Goal: Task Accomplishment & Management: Manage account settings

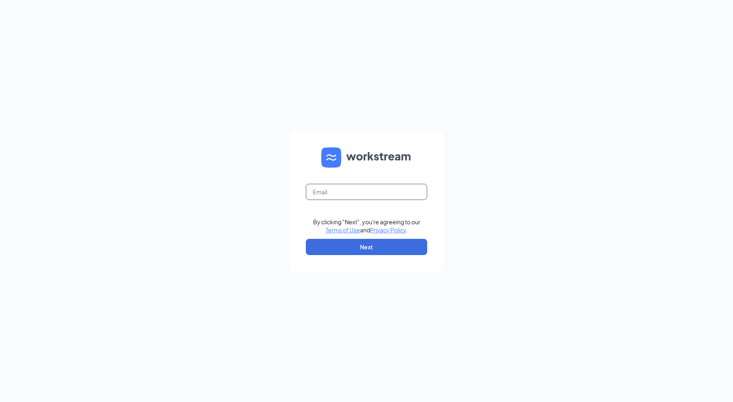
click at [371, 192] on input "text" at bounding box center [366, 192] width 121 height 16
type input "[EMAIL_ADDRESS][DOMAIN_NAME]"
click at [379, 251] on button "Next" at bounding box center [366, 247] width 121 height 16
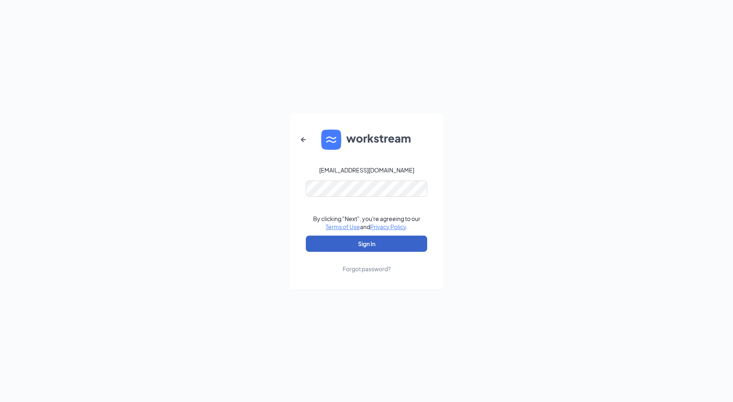
click at [387, 249] on button "Sign In" at bounding box center [366, 244] width 121 height 16
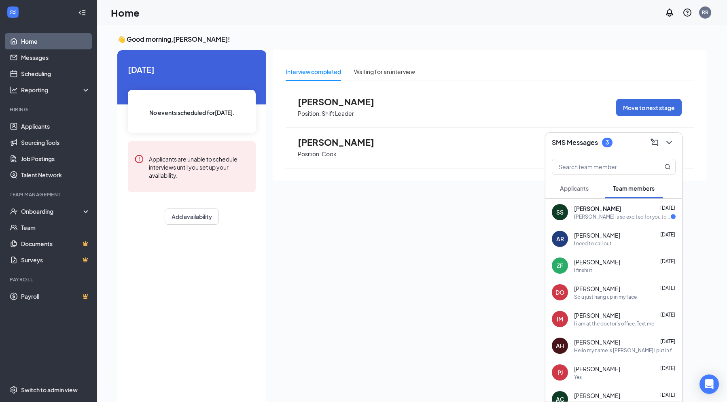
click at [588, 142] on h3 "SMS Messages" at bounding box center [575, 142] width 46 height 9
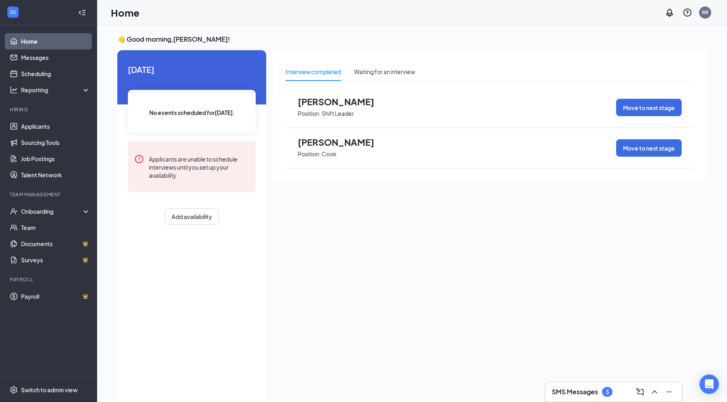
click at [563, 389] on h3 "SMS Messages" at bounding box center [575, 391] width 46 height 9
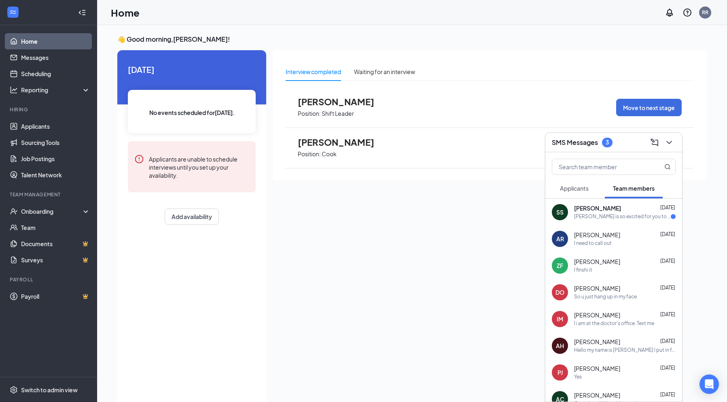
click at [661, 291] on div "[DATE]" at bounding box center [668, 288] width 15 height 7
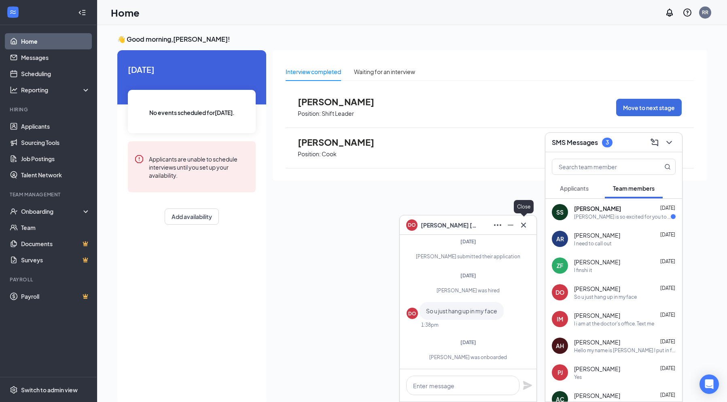
click at [523, 226] on icon "Cross" at bounding box center [523, 224] width 5 height 5
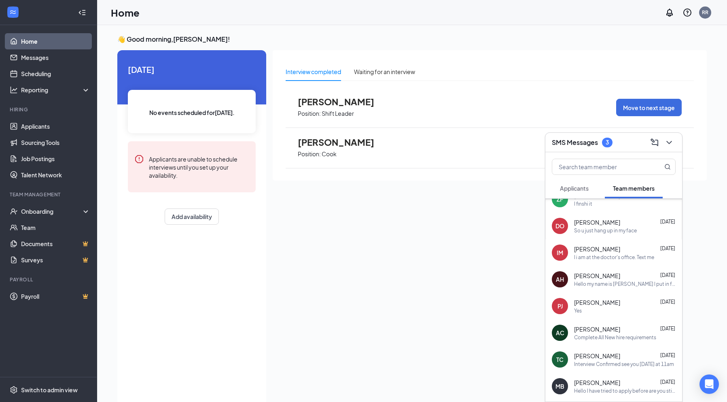
scroll to position [67, 0]
click at [42, 130] on link "Applicants" at bounding box center [55, 126] width 69 height 16
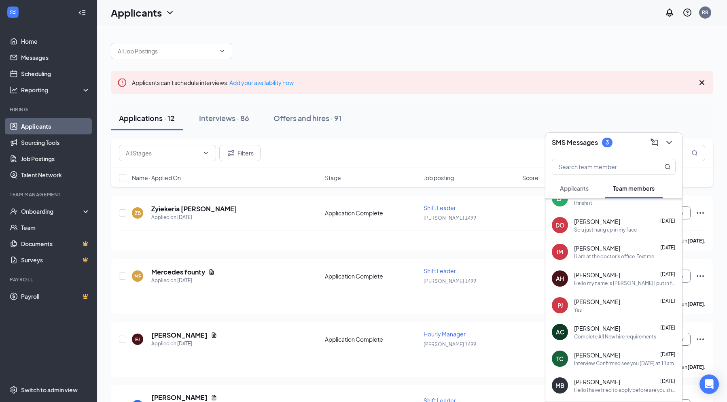
click at [611, 148] on div "SMS Messages 3" at bounding box center [614, 142] width 124 height 13
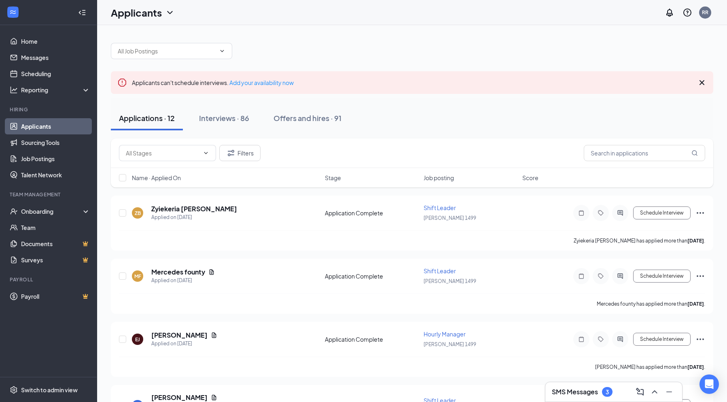
click at [608, 397] on div "SMS Messages 3" at bounding box center [614, 391] width 124 height 13
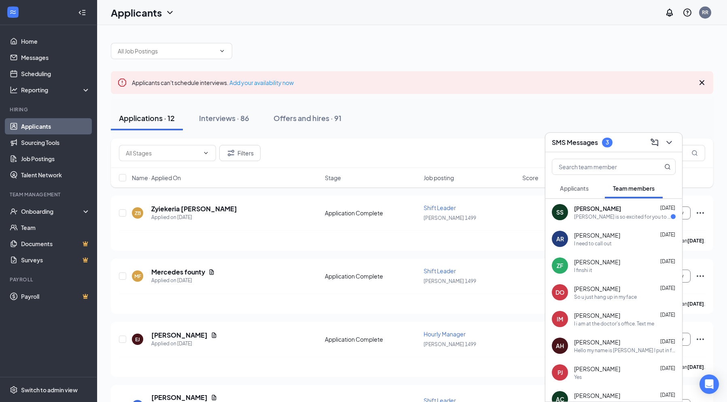
click at [673, 210] on div "SS [PERSON_NAME] [DATE] [PERSON_NAME] is so excited for you to join our team! D…" at bounding box center [614, 212] width 137 height 27
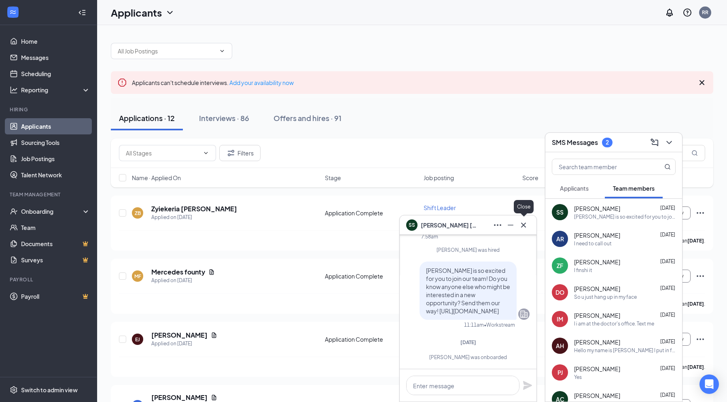
click at [522, 227] on icon "Cross" at bounding box center [523, 224] width 5 height 5
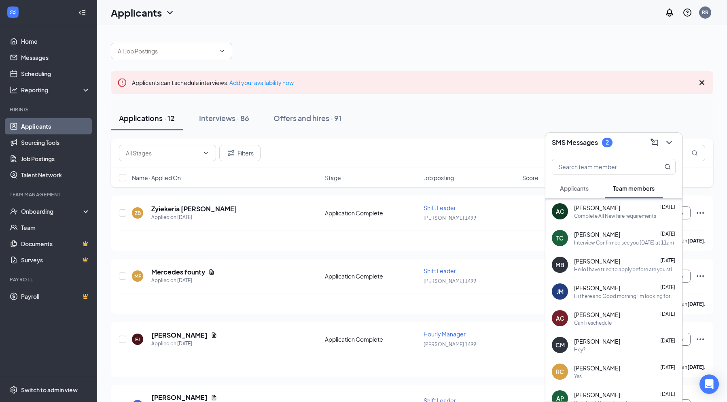
scroll to position [225, 0]
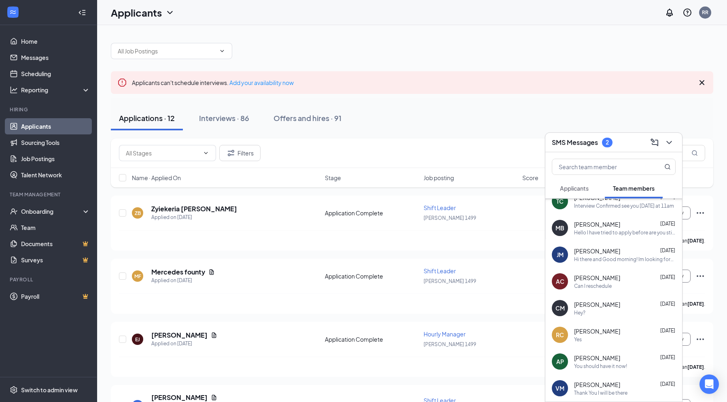
click at [607, 147] on div "2" at bounding box center [607, 143] width 11 height 10
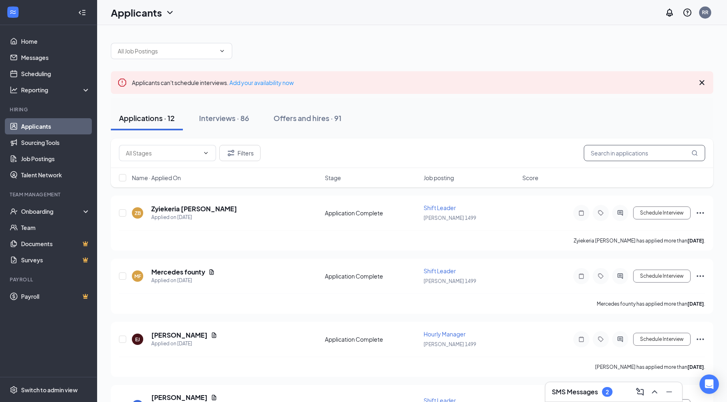
click at [607, 147] on input "text" at bounding box center [644, 153] width 121 height 16
click at [220, 121] on div "Interviews · 86" at bounding box center [224, 118] width 50 height 10
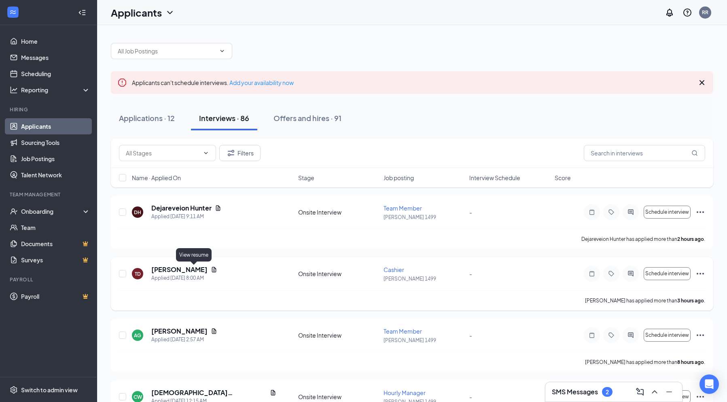
click at [211, 270] on icon "Document" at bounding box center [214, 269] width 6 height 6
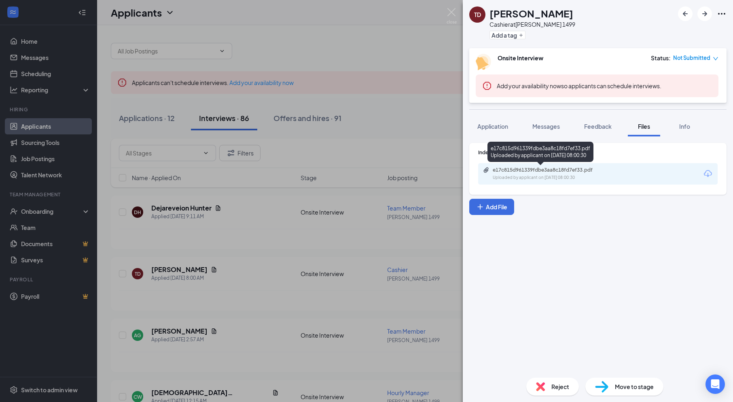
click at [541, 170] on div "e17c815d961339fdbe3aa8c18fd7ef33.pdf" at bounding box center [549, 170] width 113 height 6
click at [531, 174] on div "e17c815d961339fdbe3aa8c18fd7ef33.pdf Uploaded by applicant on [DATE] 08:00:30" at bounding box center [548, 174] width 131 height 14
click at [457, 19] on img at bounding box center [452, 16] width 10 height 16
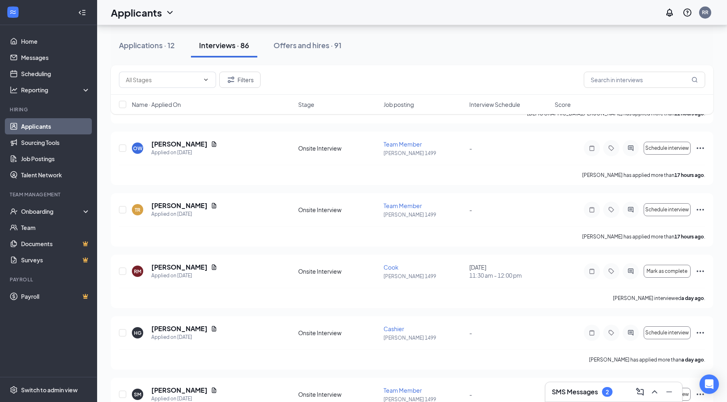
scroll to position [67, 0]
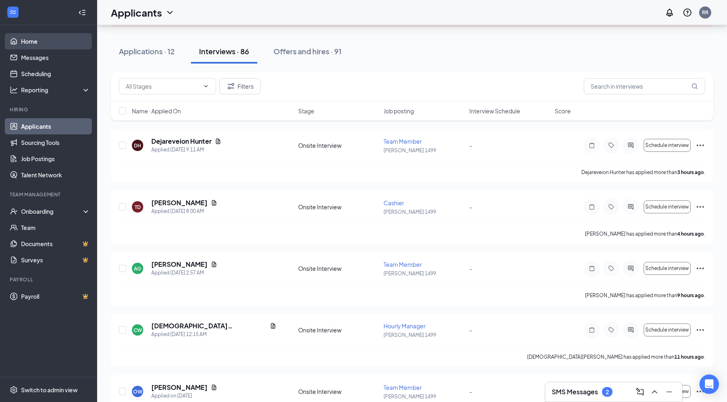
click at [30, 41] on link "Home" at bounding box center [55, 41] width 69 height 16
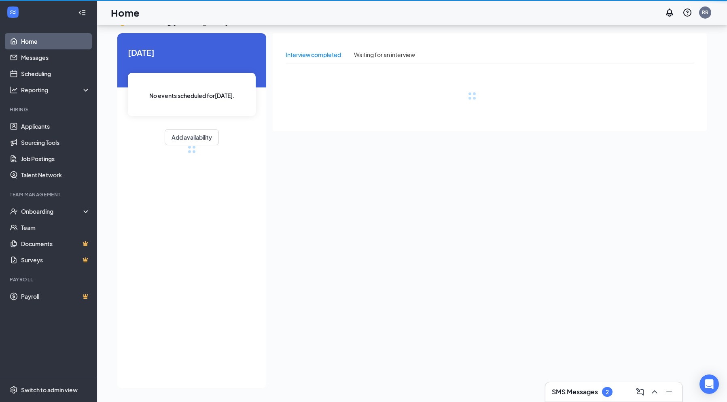
scroll to position [17, 0]
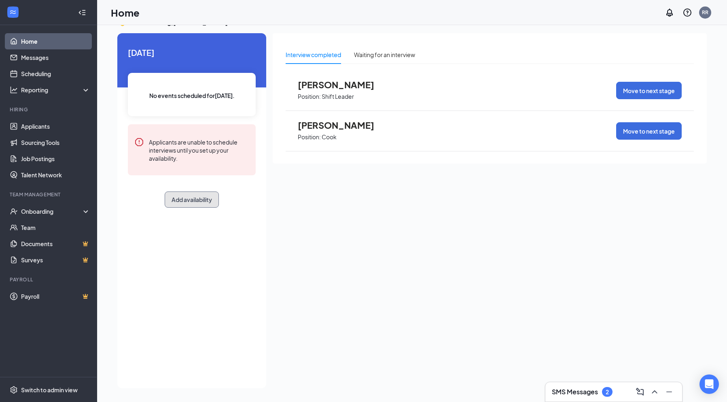
click at [192, 197] on button "Add availability" at bounding box center [192, 199] width 54 height 16
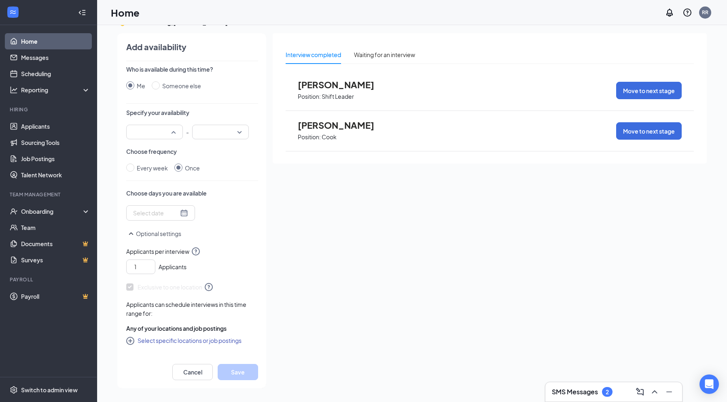
click at [175, 134] on div at bounding box center [154, 132] width 57 height 15
click at [160, 209] on span "11:00 AM" at bounding box center [155, 209] width 44 height 9
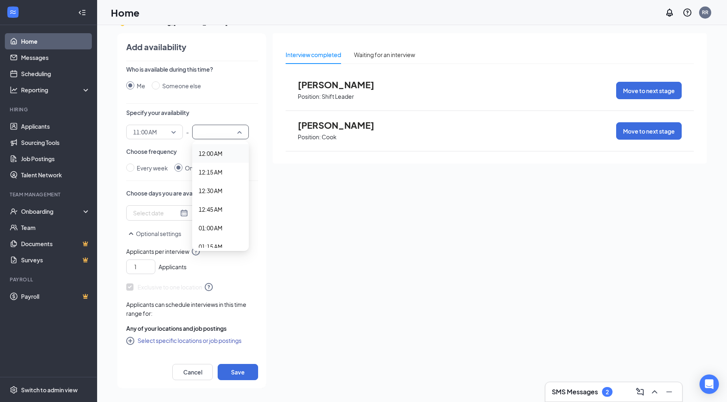
click at [214, 131] on input "search" at bounding box center [217, 132] width 41 height 14
click at [225, 183] on span "12:30 PM" at bounding box center [221, 180] width 44 height 9
click at [134, 168] on label "Every week" at bounding box center [148, 168] width 45 height 9
click at [131, 166] on input "Every week" at bounding box center [130, 168] width 8 height 8
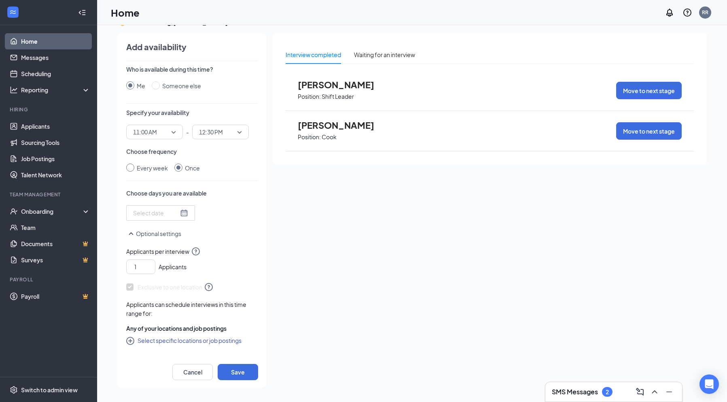
radio input "true"
radio input "false"
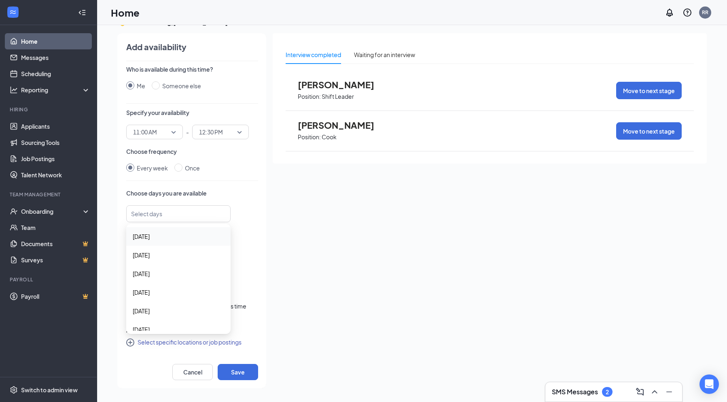
click at [184, 216] on div at bounding box center [174, 213] width 83 height 13
click at [166, 253] on span "[DATE]" at bounding box center [178, 255] width 91 height 9
click at [158, 277] on span "[DATE]" at bounding box center [178, 274] width 91 height 9
click at [150, 280] on span "[DATE]" at bounding box center [141, 284] width 17 height 9
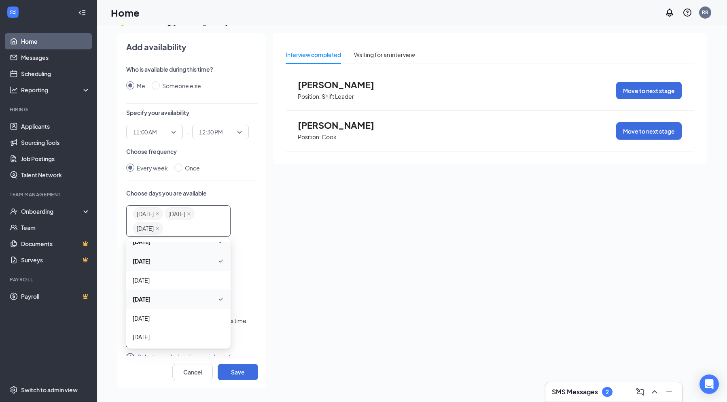
scroll to position [11, 0]
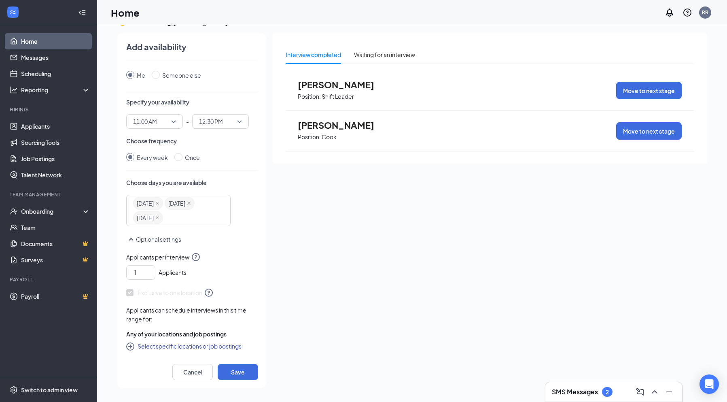
click at [130, 346] on icon "CirclePlus" at bounding box center [131, 347] width 10 height 10
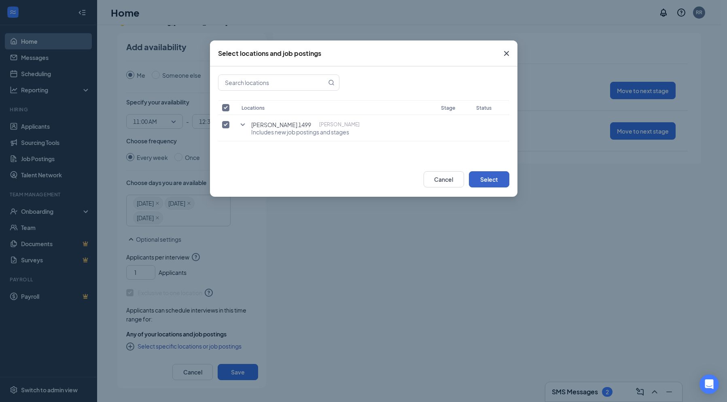
click at [484, 179] on button "Select" at bounding box center [489, 179] width 40 height 16
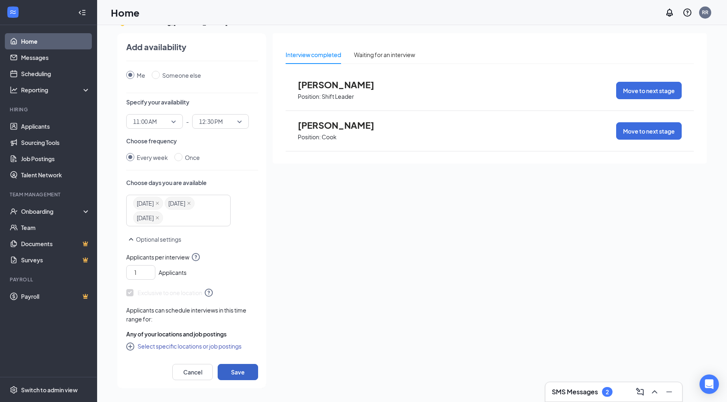
click at [227, 371] on button "Save" at bounding box center [238, 372] width 40 height 16
radio input "false"
radio input "true"
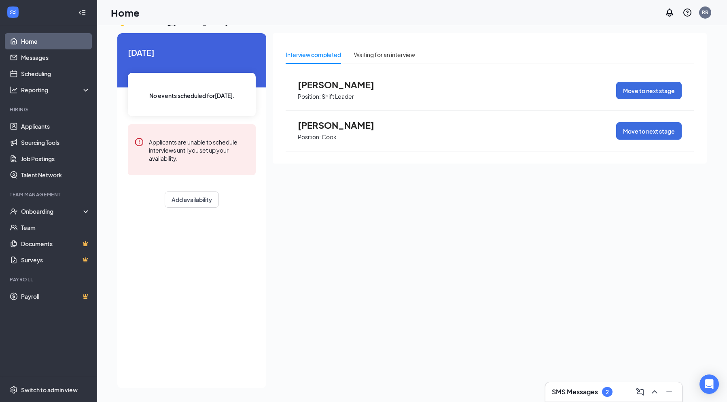
click at [21, 45] on link "Home" at bounding box center [55, 41] width 69 height 16
click at [26, 39] on link "Home" at bounding box center [55, 41] width 69 height 16
click at [30, 40] on link "Home" at bounding box center [55, 41] width 69 height 16
click at [31, 53] on link "Messages" at bounding box center [55, 57] width 69 height 16
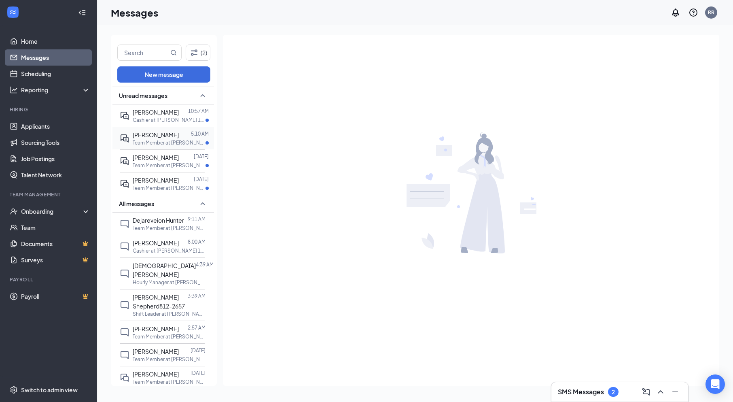
click at [166, 146] on p "Team Member at [PERSON_NAME] 1499" at bounding box center [169, 142] width 73 height 7
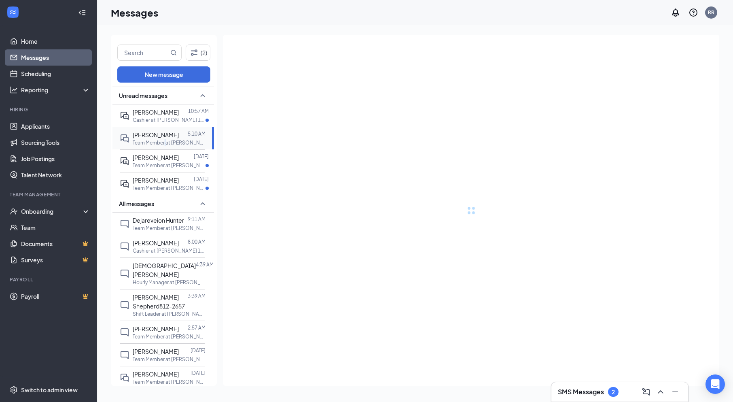
click at [166, 146] on p "Team Member at [PERSON_NAME] 1499" at bounding box center [169, 142] width 73 height 7
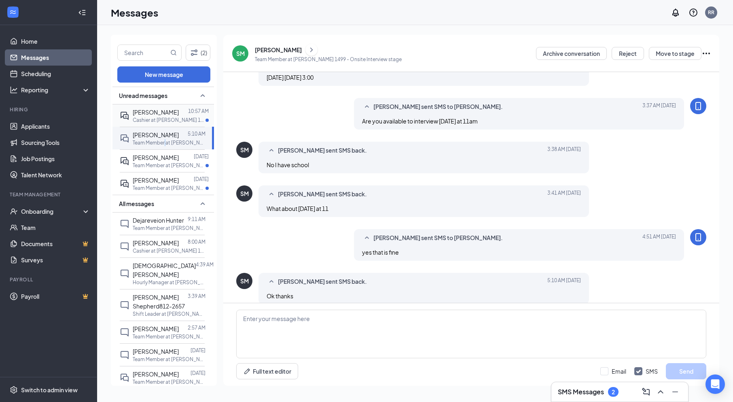
scroll to position [185, 0]
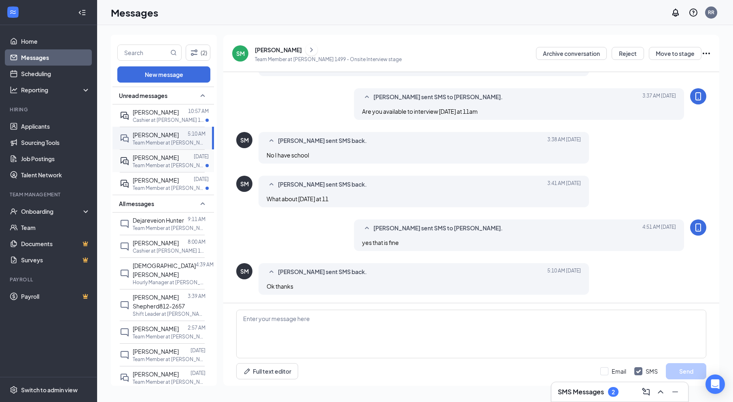
click at [183, 169] on p "Team Member at [PERSON_NAME] 1499" at bounding box center [169, 165] width 73 height 7
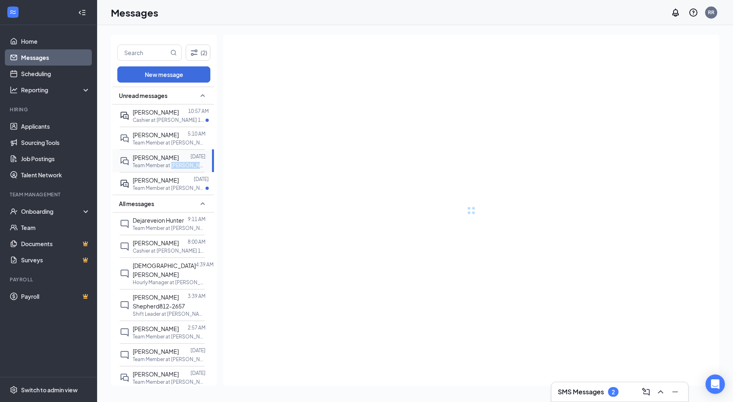
click at [183, 169] on p "Team Member at [PERSON_NAME] 1499" at bounding box center [169, 165] width 73 height 7
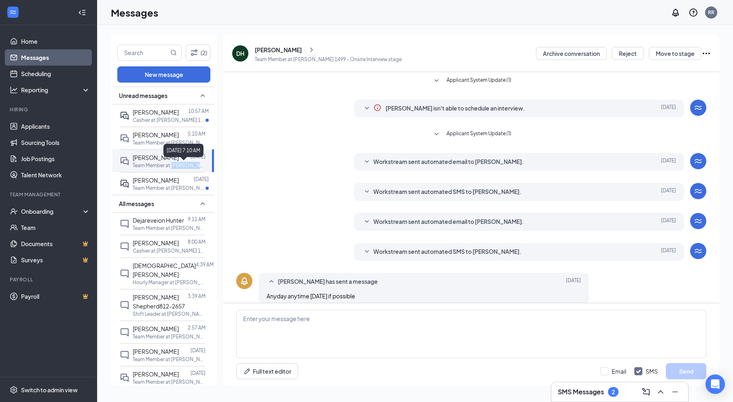
scroll to position [53, 0]
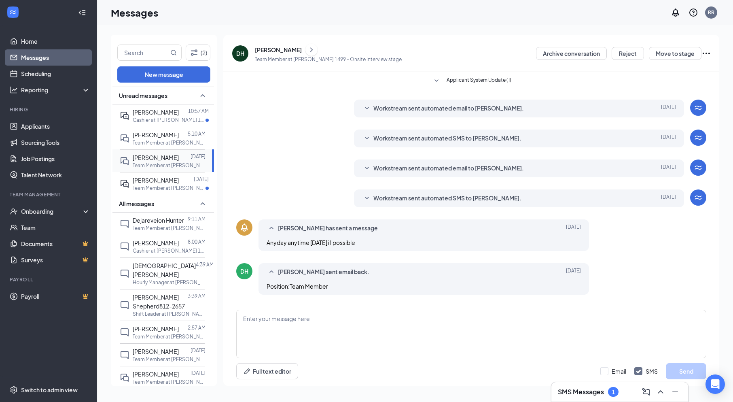
click at [176, 162] on div "[PERSON_NAME]" at bounding box center [156, 157] width 46 height 9
click at [166, 184] on span "[PERSON_NAME]" at bounding box center [156, 179] width 46 height 7
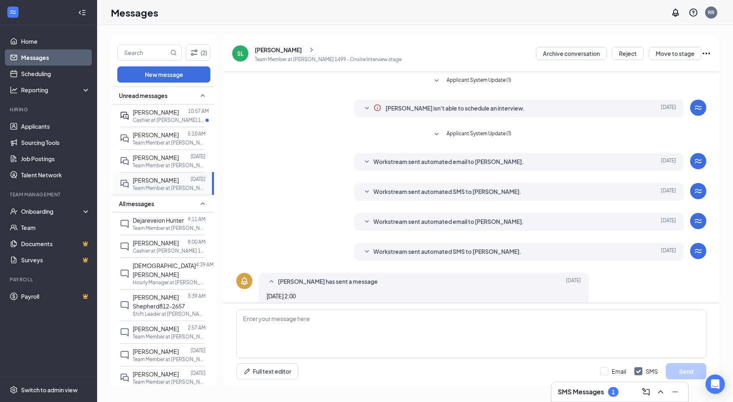
scroll to position [53, 0]
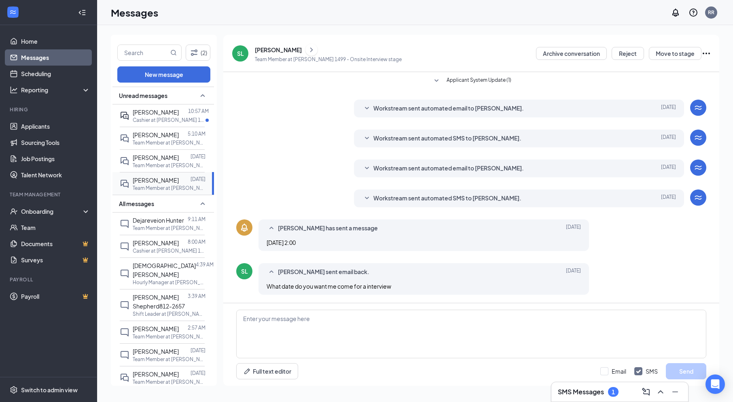
click at [174, 191] on p "Team Member at [PERSON_NAME] 1499" at bounding box center [169, 188] width 73 height 7
click at [153, 299] on span "[PERSON_NAME] Shepherd812-2657" at bounding box center [159, 301] width 52 height 16
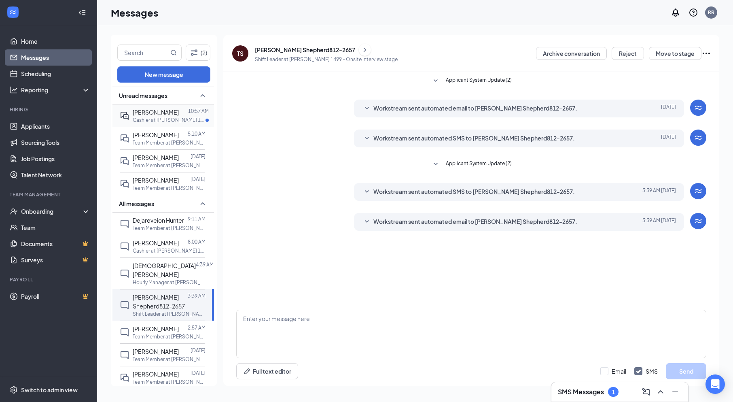
click at [153, 123] on p "Cashier at [PERSON_NAME] 1499" at bounding box center [169, 120] width 73 height 7
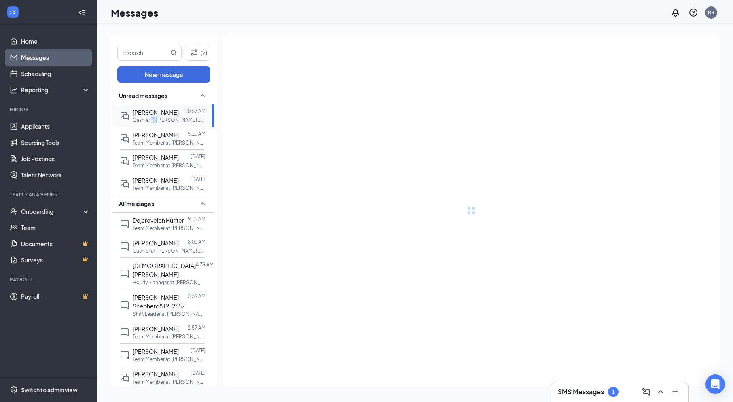
click at [153, 123] on p "Cashier at [PERSON_NAME] 1499" at bounding box center [169, 120] width 73 height 7
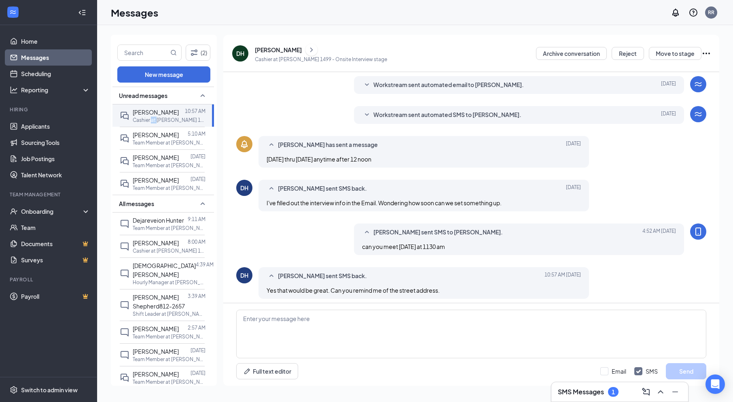
scroll to position [143, 0]
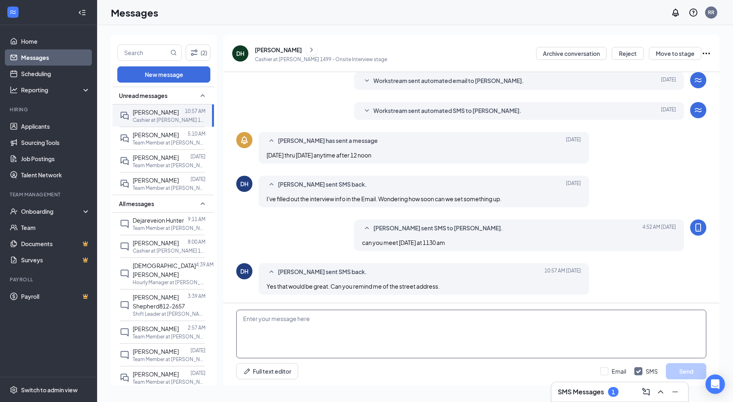
click at [334, 326] on textarea at bounding box center [471, 334] width 470 height 49
click at [282, 318] on textarea "[STREET_ADDRESS]" at bounding box center [471, 334] width 470 height 49
type textarea "[STREET_ADDRESS]"
click at [697, 371] on button "Send" at bounding box center [686, 371] width 40 height 16
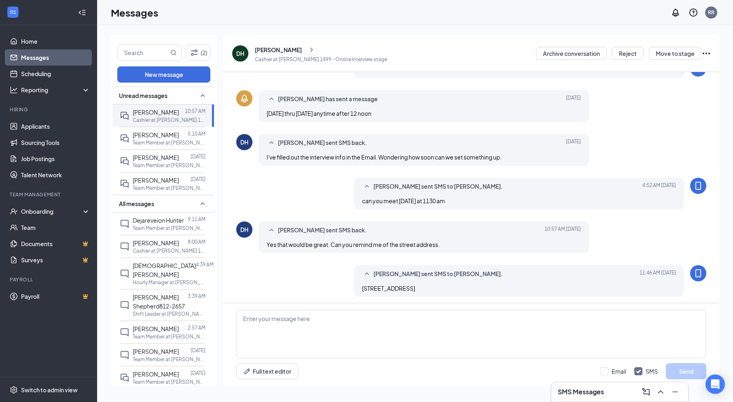
scroll to position [187, 0]
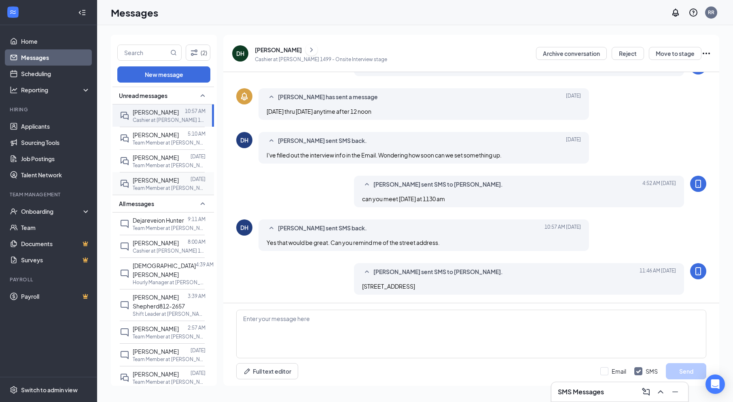
click at [167, 191] on p "Team Member at [PERSON_NAME] 1499" at bounding box center [169, 188] width 73 height 7
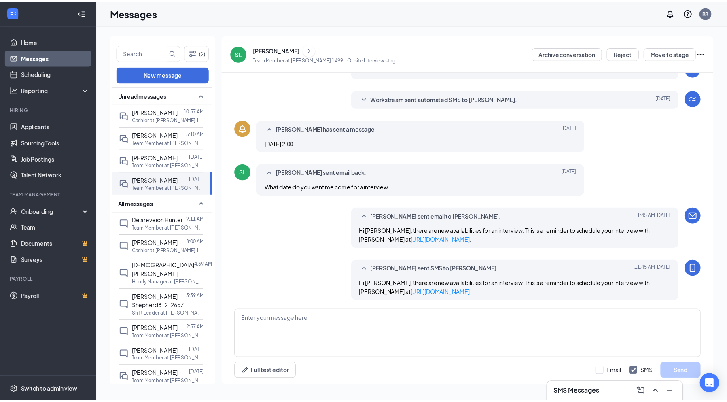
scroll to position [161, 0]
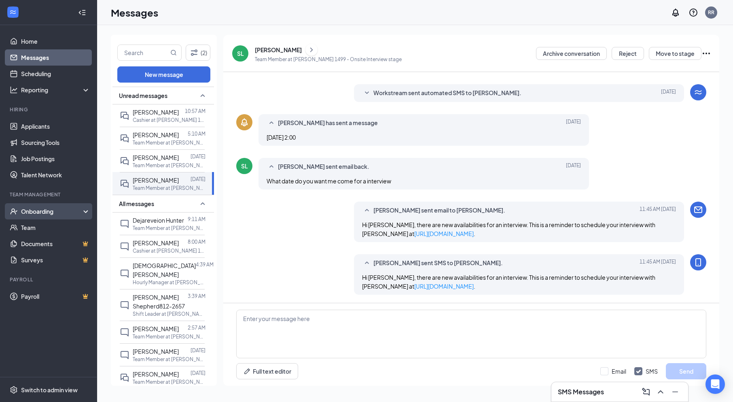
click at [25, 209] on div "Onboarding" at bounding box center [52, 211] width 62 height 8
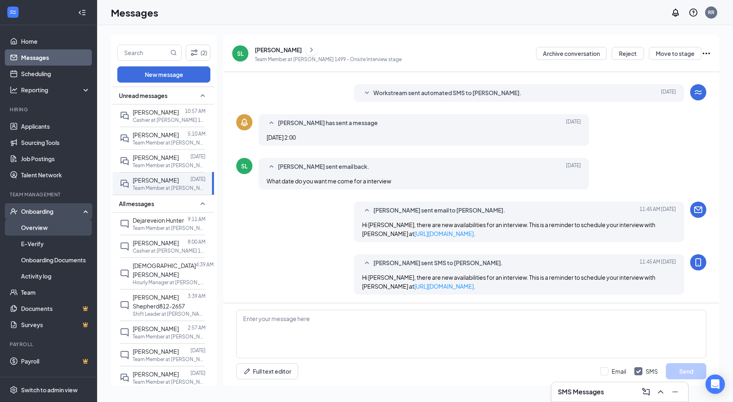
click at [36, 227] on link "Overview" at bounding box center [55, 227] width 69 height 16
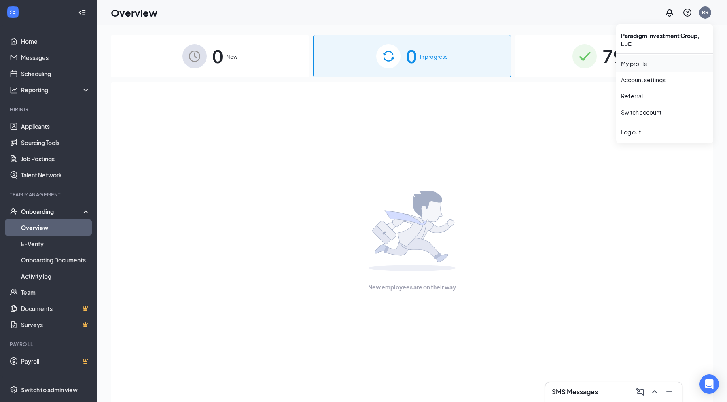
click at [635, 66] on link "My profile" at bounding box center [664, 63] width 87 height 8
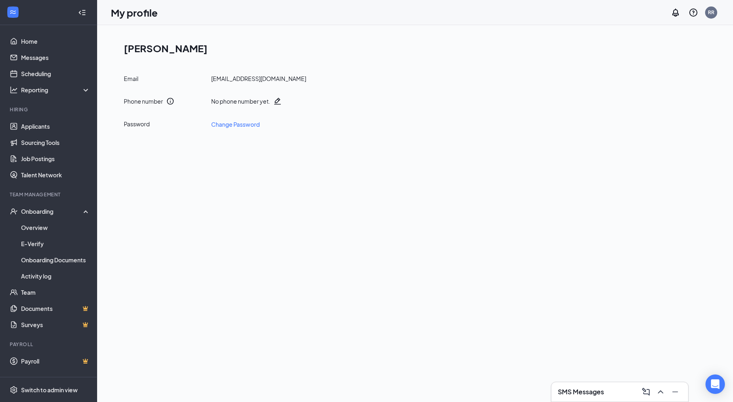
click at [278, 100] on icon "Pencil" at bounding box center [278, 101] width 8 height 8
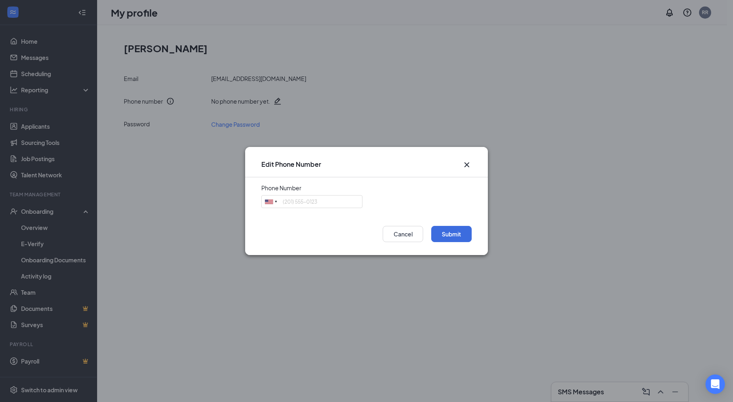
click at [466, 167] on icon "Cross" at bounding box center [467, 165] width 10 height 10
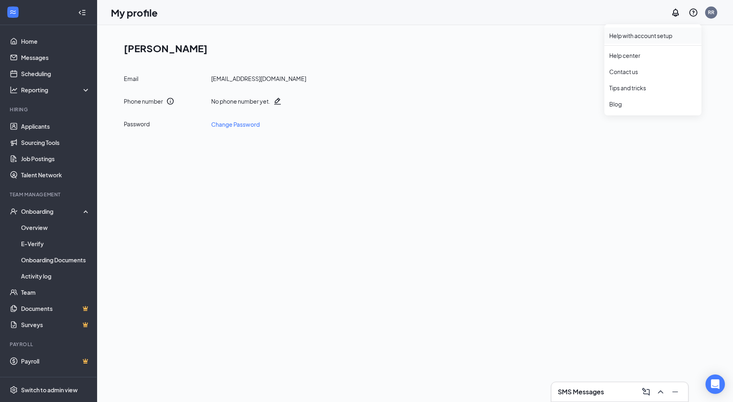
click at [666, 38] on link "Help with account setup" at bounding box center [653, 36] width 87 height 8
click at [653, 34] on link "Help with account setup" at bounding box center [653, 36] width 87 height 8
click at [675, 16] on icon "Notifications" at bounding box center [676, 12] width 6 height 8
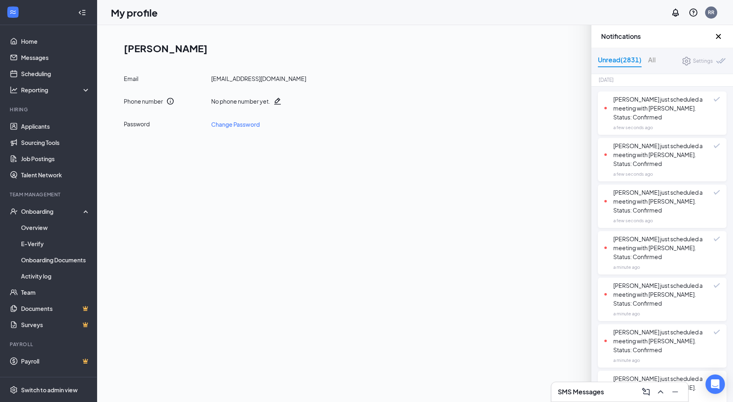
click at [492, 165] on div "[PERSON_NAME] Email [EMAIL_ADDRESS][DOMAIN_NAME] Phone number No phone number y…" at bounding box center [415, 213] width 636 height 377
click at [694, 60] on div "Settings" at bounding box center [703, 61] width 20 height 8
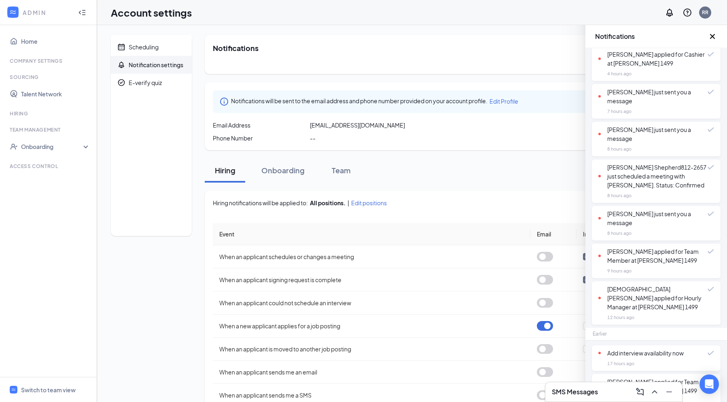
scroll to position [494, 0]
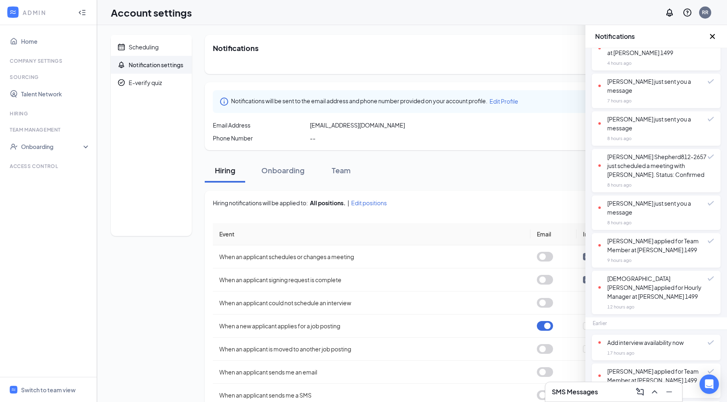
click at [712, 36] on icon "Cross" at bounding box center [712, 36] width 5 height 5
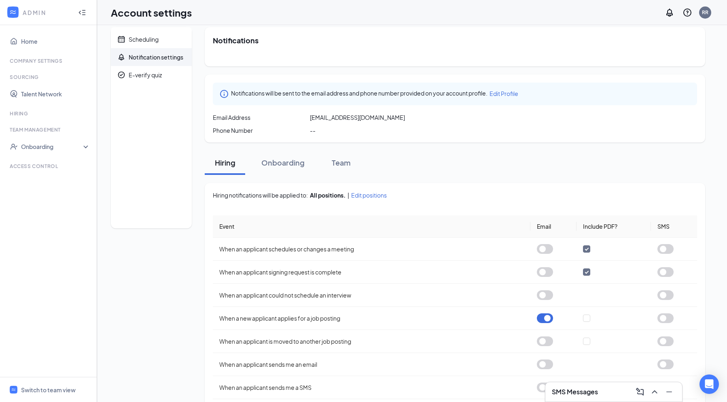
scroll to position [0, 0]
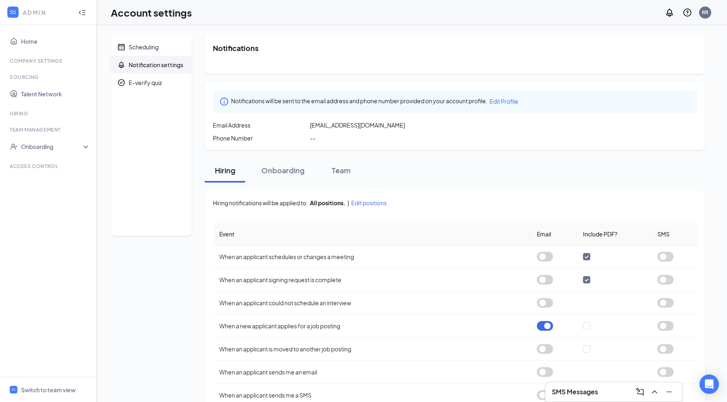
click at [19, 166] on div "Access control" at bounding box center [49, 166] width 79 height 7
click at [510, 101] on span "Edit Profile" at bounding box center [504, 101] width 29 height 7
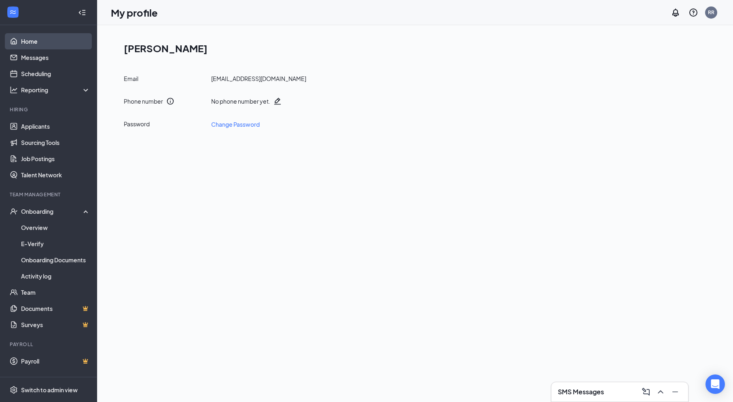
click at [27, 40] on link "Home" at bounding box center [55, 41] width 69 height 16
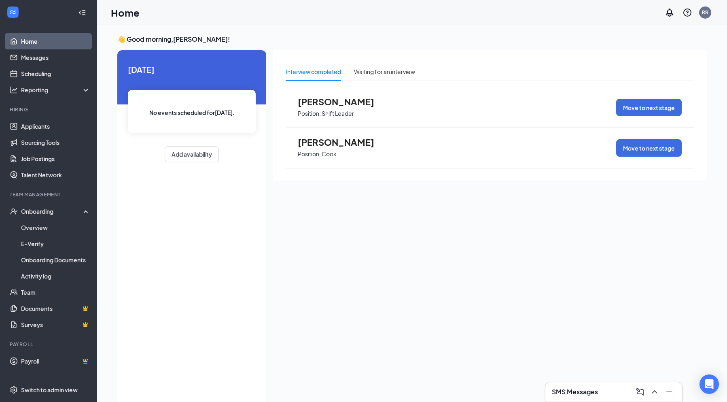
click at [81, 13] on icon "Collapse" at bounding box center [82, 12] width 8 height 8
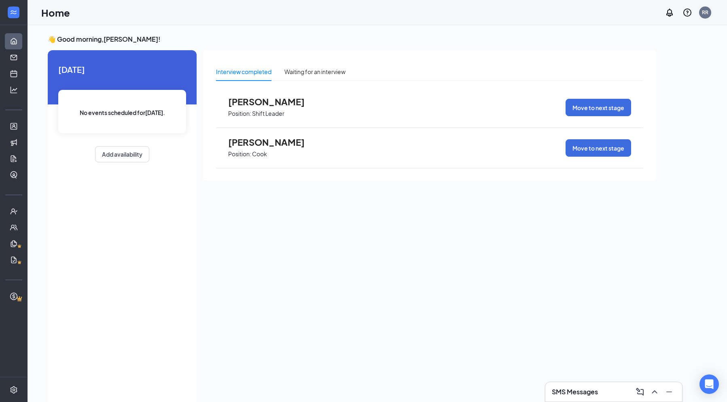
click at [703, 13] on div "RR" at bounding box center [705, 12] width 6 height 7
click at [636, 61] on link "My profile" at bounding box center [664, 63] width 87 height 8
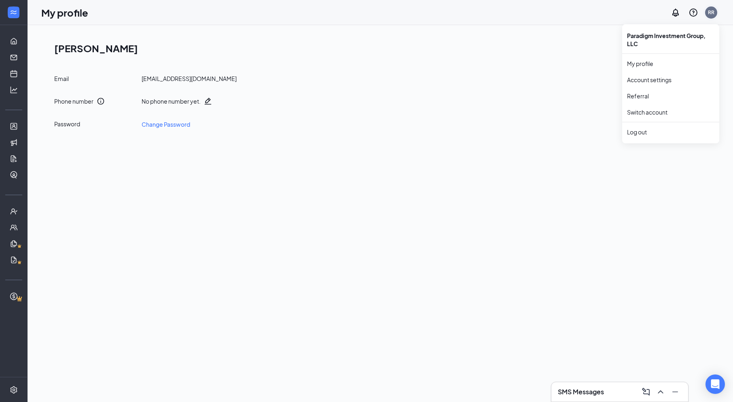
click at [715, 11] on div "RR" at bounding box center [711, 12] width 12 height 12
click at [645, 77] on link "Account settings" at bounding box center [670, 80] width 87 height 8
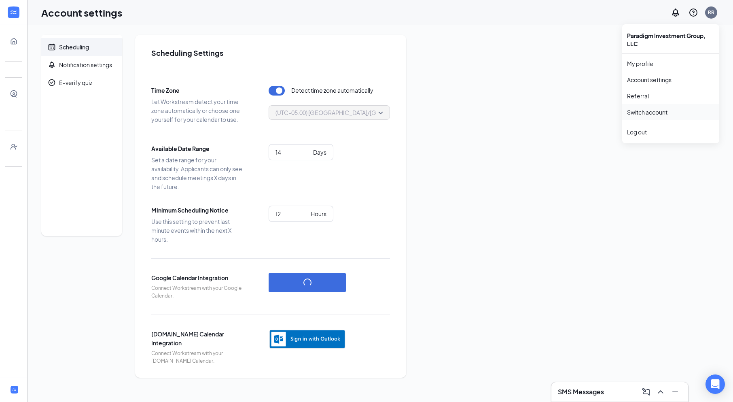
click at [644, 113] on link "Switch account" at bounding box center [647, 111] width 40 height 7
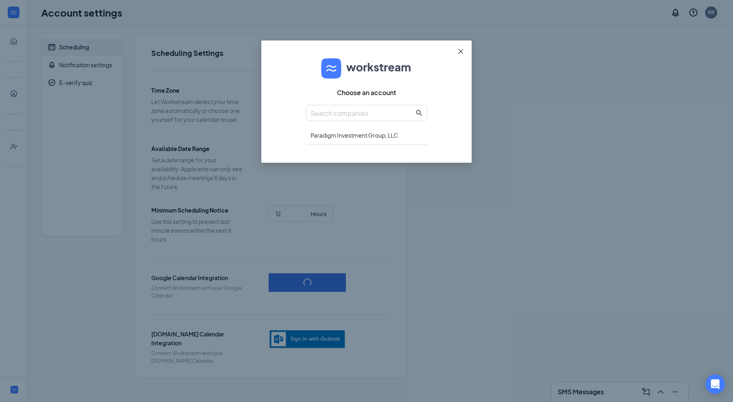
click at [460, 52] on icon "close" at bounding box center [461, 51] width 6 height 6
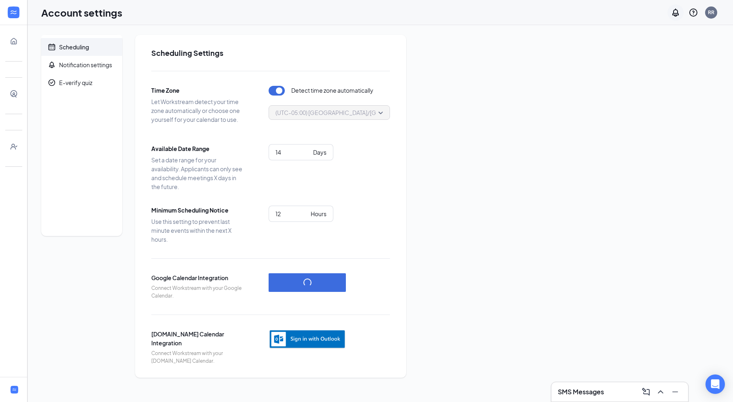
click at [677, 14] on icon "Notifications" at bounding box center [676, 13] width 10 height 10
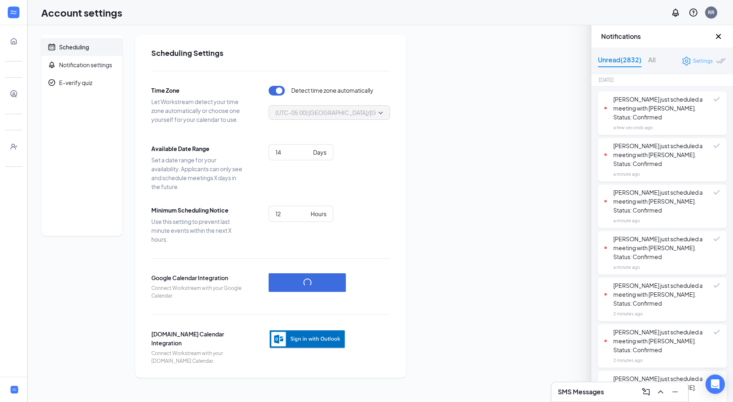
click at [695, 61] on div "Settings" at bounding box center [703, 61] width 20 height 8
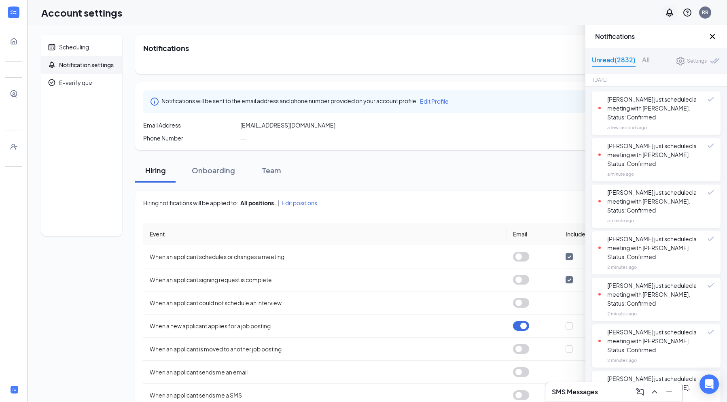
click at [671, 8] on icon "Notifications" at bounding box center [670, 13] width 10 height 10
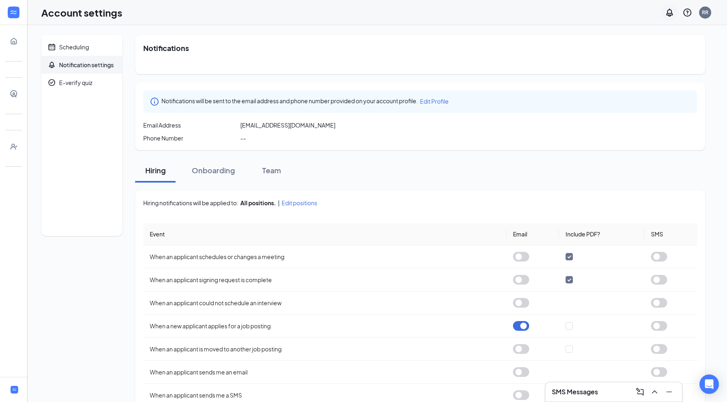
click at [671, 8] on icon "Notifications" at bounding box center [670, 13] width 10 height 10
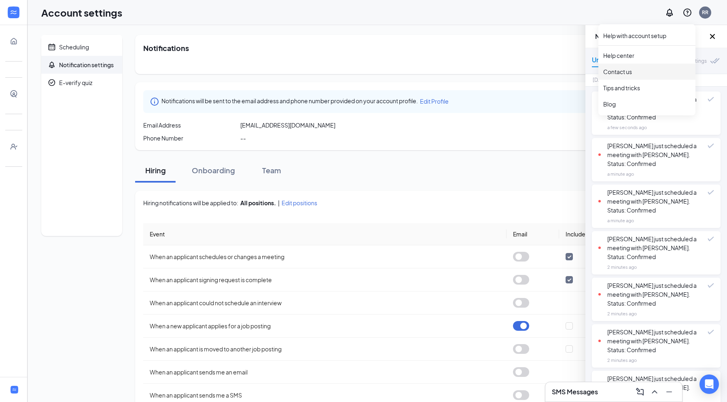
click at [626, 70] on div "Contact us" at bounding box center [646, 72] width 87 height 8
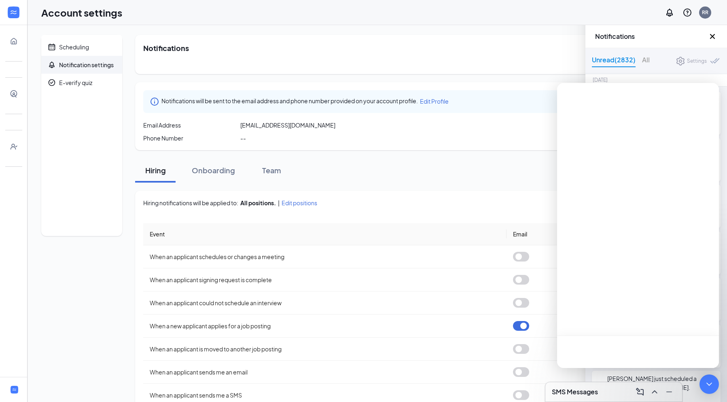
click at [610, 343] on div at bounding box center [638, 352] width 162 height 32
click at [624, 62] on div "Unread (2832)" at bounding box center [614, 61] width 44 height 13
click at [711, 38] on icon "Cross" at bounding box center [712, 36] width 5 height 5
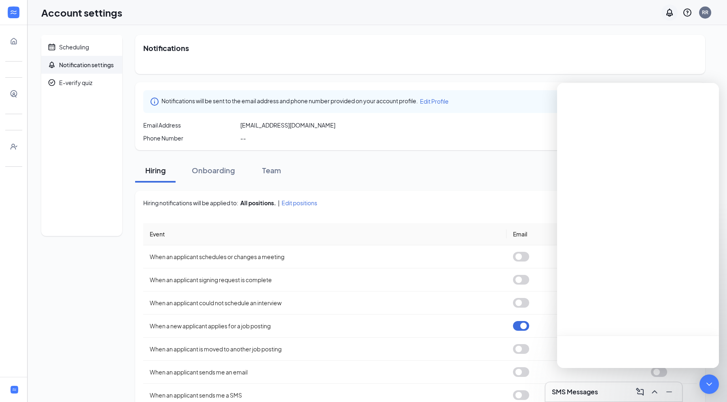
click at [671, 12] on icon "Notifications" at bounding box center [670, 12] width 6 height 8
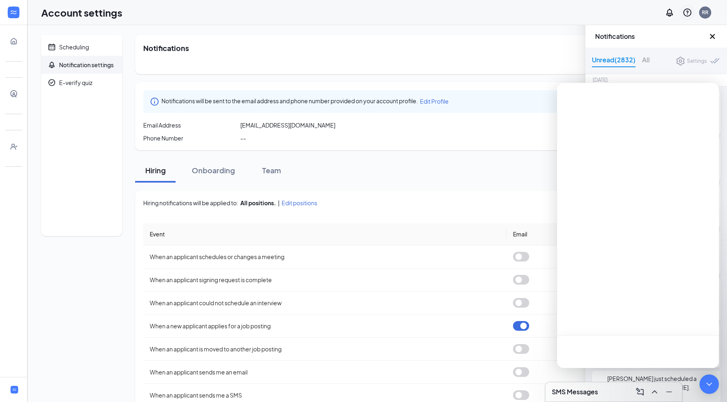
click at [683, 15] on icon "QuestionInfo" at bounding box center [688, 13] width 10 height 10
click at [629, 71] on div "Contact us" at bounding box center [646, 72] width 87 height 8
click at [708, 98] on div at bounding box center [638, 96] width 162 height 26
